Goal: Transaction & Acquisition: Book appointment/travel/reservation

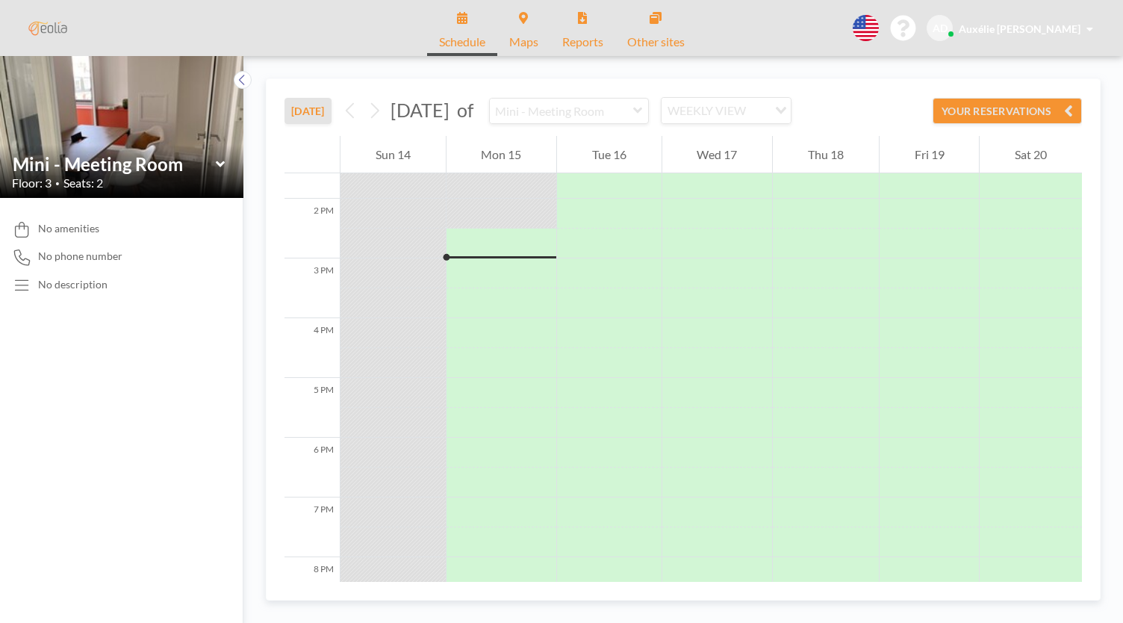
scroll to position [836, 0]
click at [1006, 114] on button "YOUR RESERVATIONS" at bounding box center [1007, 111] width 149 height 26
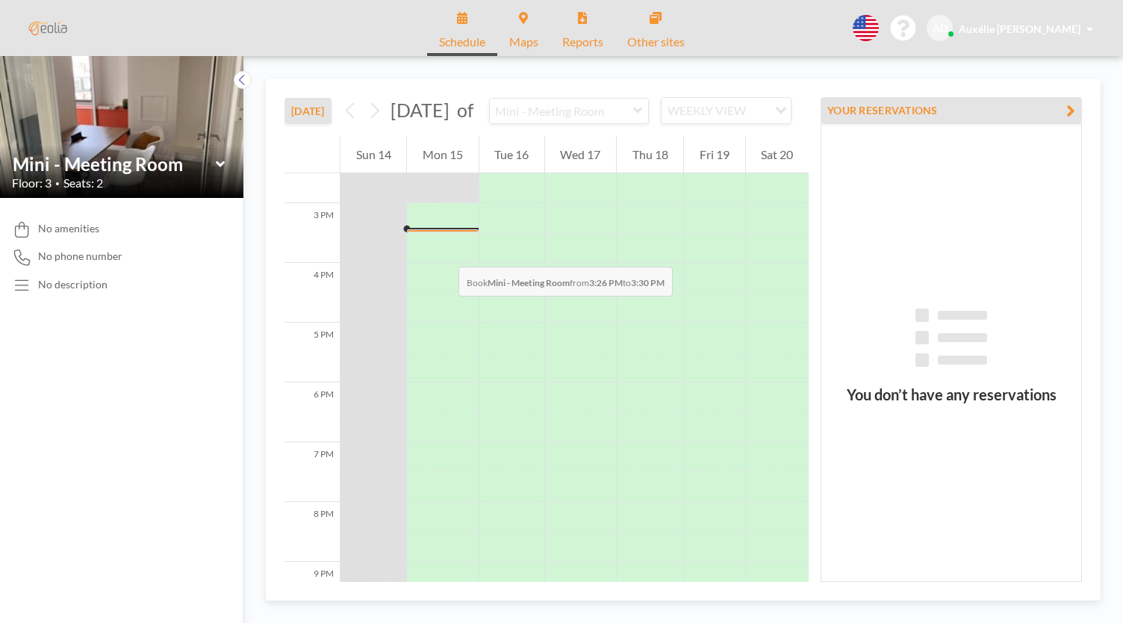
click at [444, 252] on div at bounding box center [442, 248] width 71 height 30
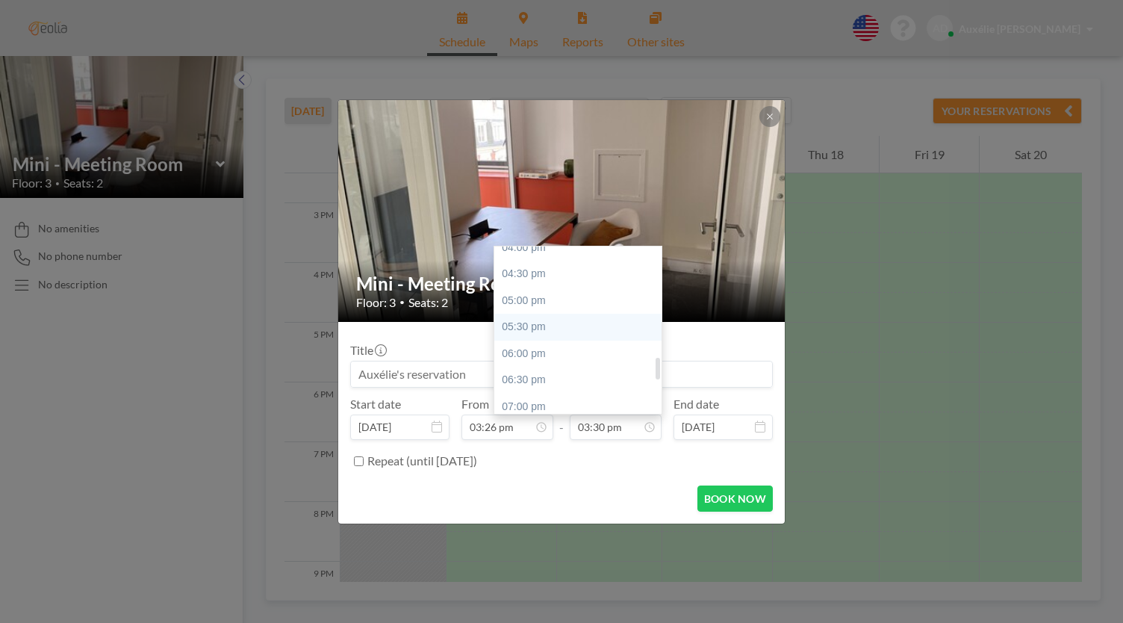
scroll to position [856, 0]
click at [550, 340] on div "05:30 pm" at bounding box center [581, 333] width 175 height 27
type input "05:30 pm"
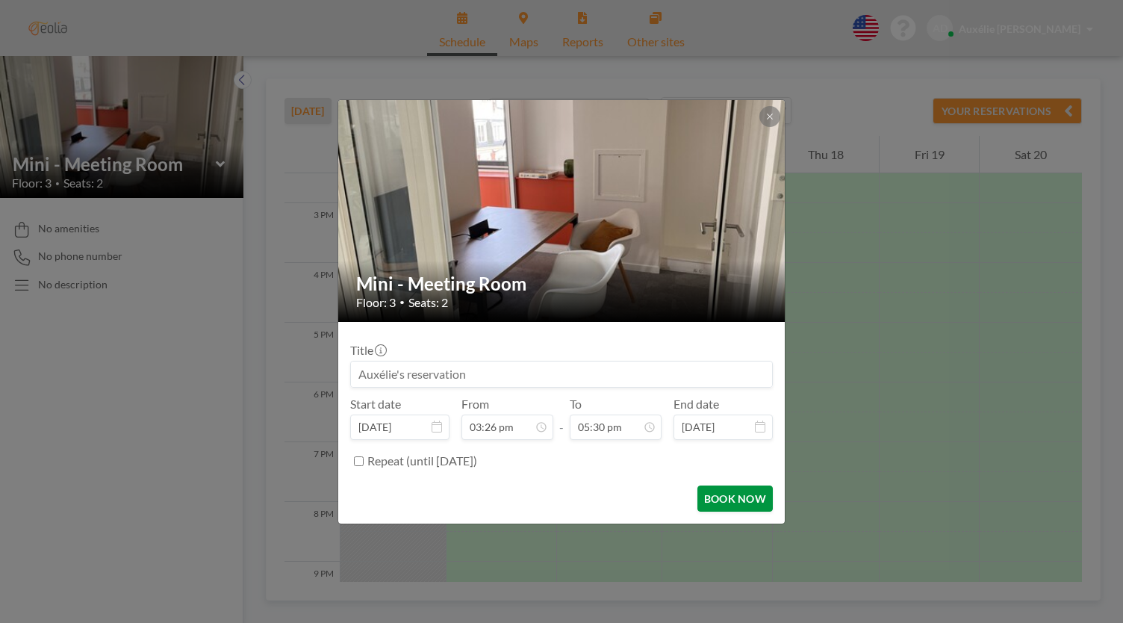
click at [726, 500] on button "BOOK NOW" at bounding box center [734, 498] width 75 height 26
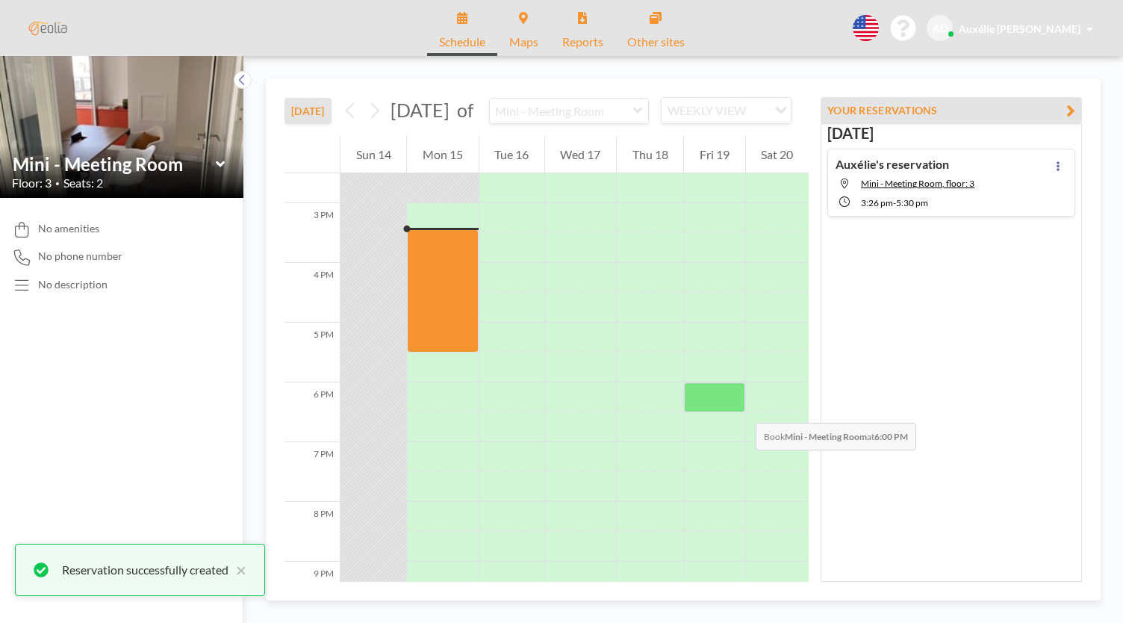
scroll to position [0, 0]
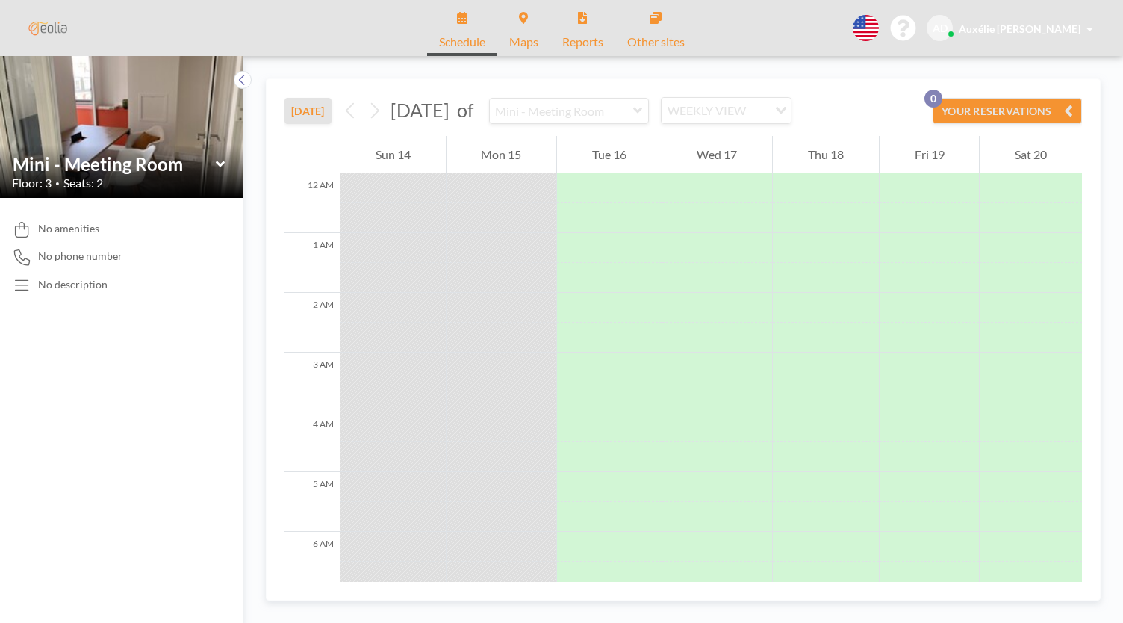
scroll to position [836, 0]
